Goal: Task Accomplishment & Management: Complete application form

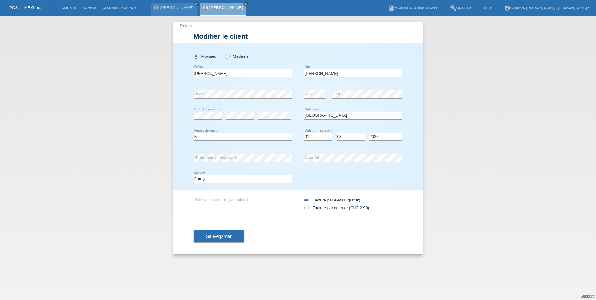
select select "PT"
select select "B"
select select "01"
select select "03"
select select "2022"
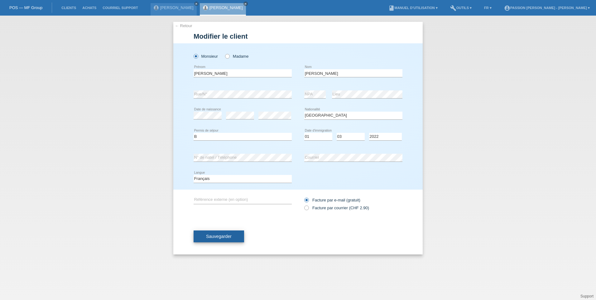
click at [224, 238] on span "Sauvegarder" at bounding box center [219, 236] width 26 height 5
